Goal: Transaction & Acquisition: Purchase product/service

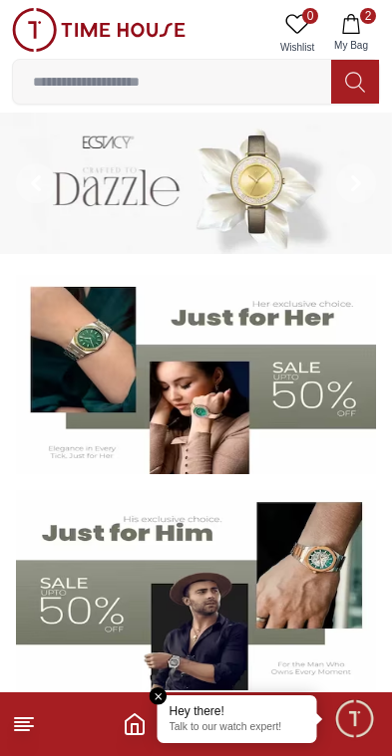
click at [16, 718] on line at bounding box center [24, 718] width 18 height 0
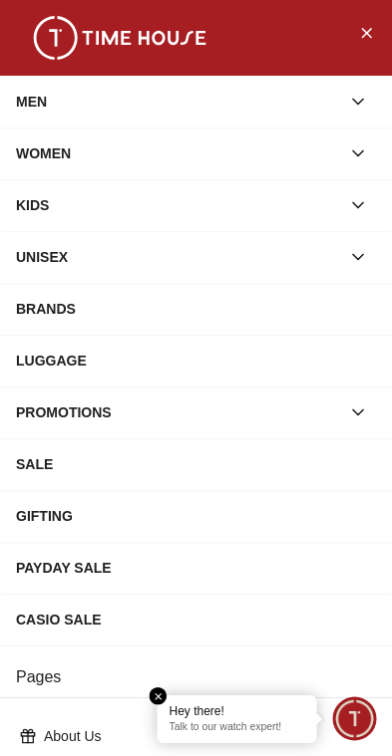
click at [42, 90] on div "MEN" at bounding box center [178, 102] width 324 height 36
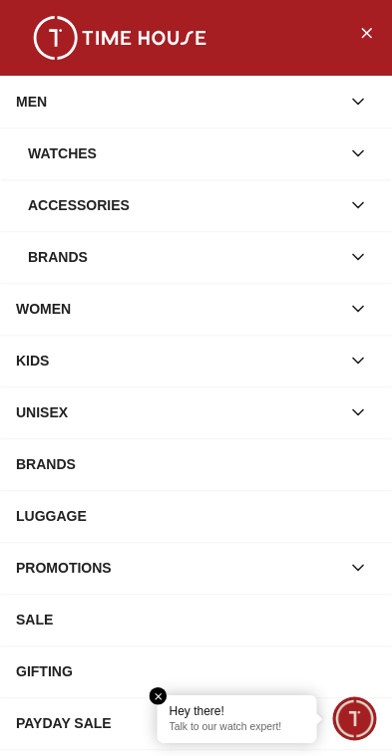
click at [46, 143] on div "Watches" at bounding box center [184, 153] width 312 height 36
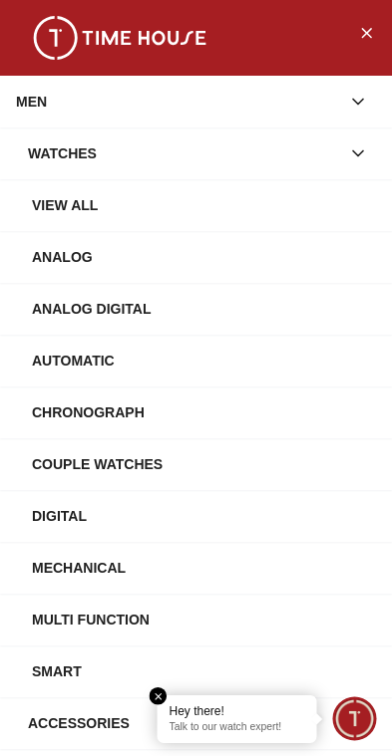
click at [363, 153] on icon "button" at bounding box center [358, 153] width 20 height 20
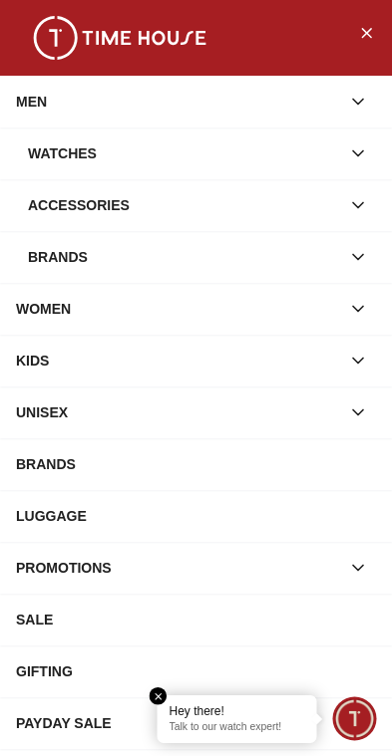
click at [72, 157] on div "Watches" at bounding box center [184, 153] width 312 height 36
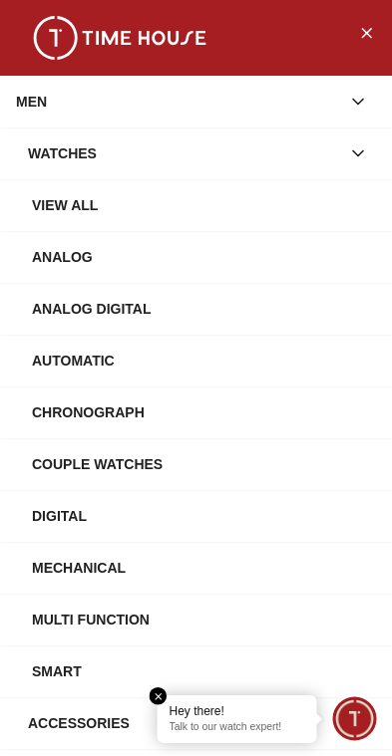
click at [85, 361] on div "Automatic" at bounding box center [204, 361] width 344 height 36
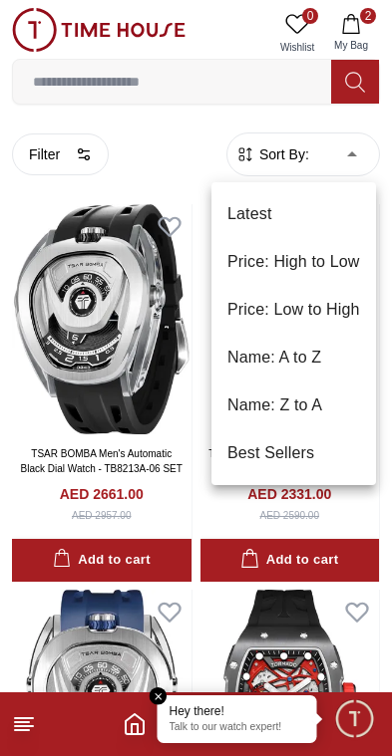
click at [352, 318] on li "Price: Low to High" at bounding box center [293, 310] width 164 height 48
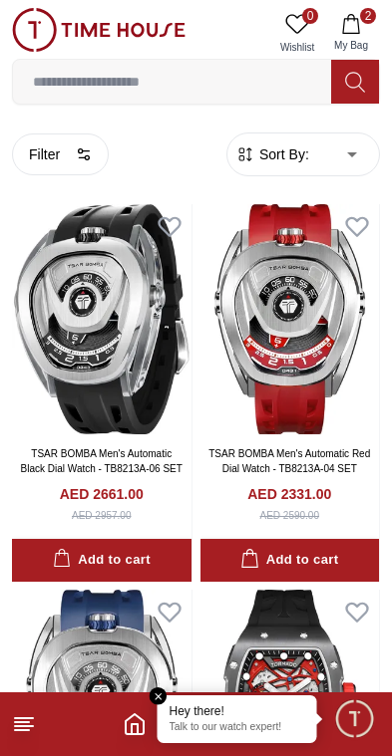
type input "*"
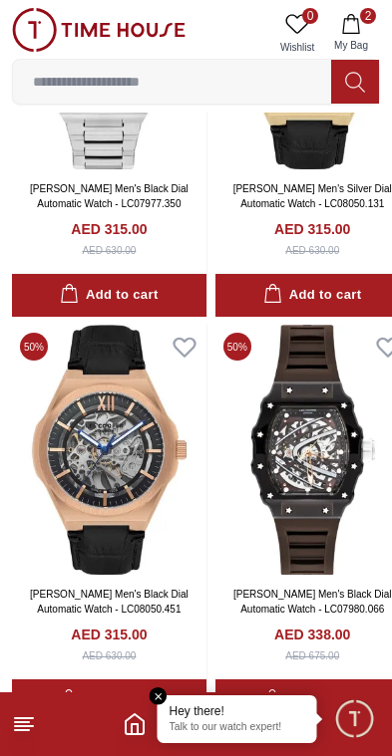
scroll to position [2717, 0]
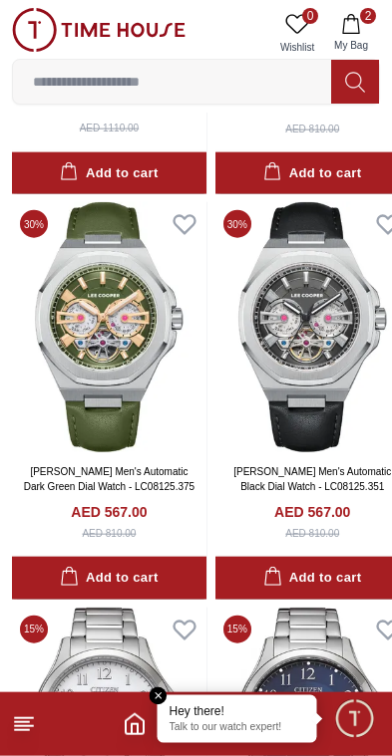
scroll to position [4853, 0]
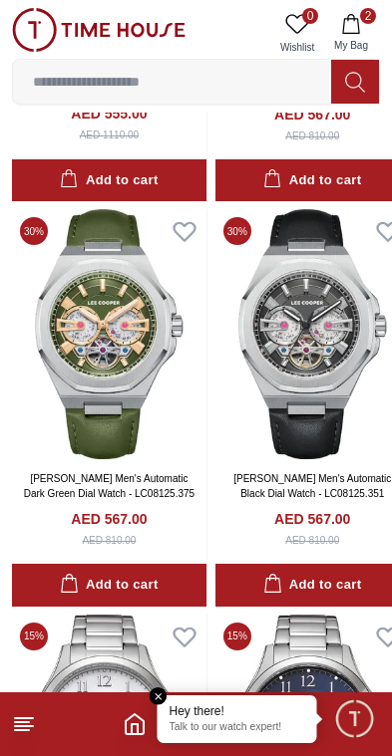
click at [340, 348] on img at bounding box center [312, 334] width 194 height 250
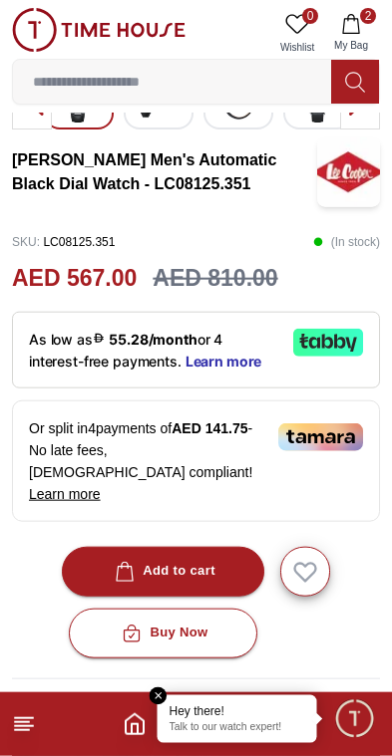
click at [224, 547] on button "Add to cart" at bounding box center [163, 572] width 202 height 50
